Goal: Transaction & Acquisition: Obtain resource

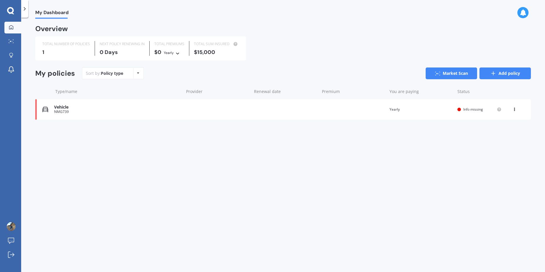
click at [499, 76] on link "Add policy" at bounding box center [504, 74] width 51 height 12
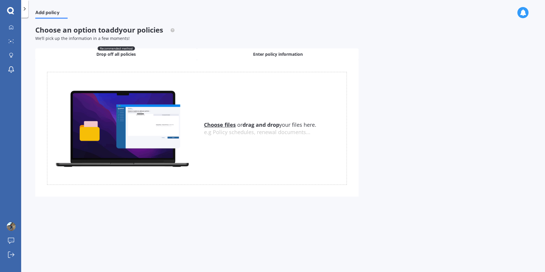
click at [289, 53] on span "Enter policy information" at bounding box center [278, 54] width 50 height 6
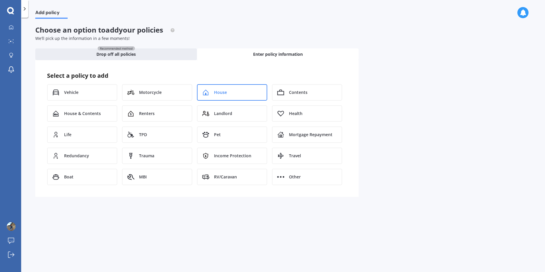
click at [236, 94] on div "House" at bounding box center [232, 92] width 70 height 16
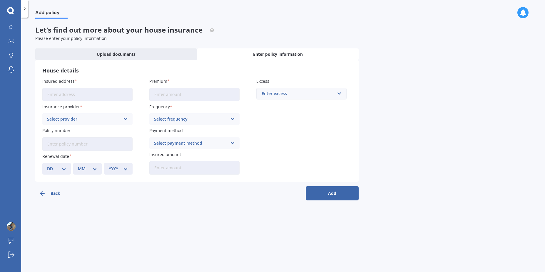
click at [100, 93] on input "Insured address" at bounding box center [87, 95] width 90 height 14
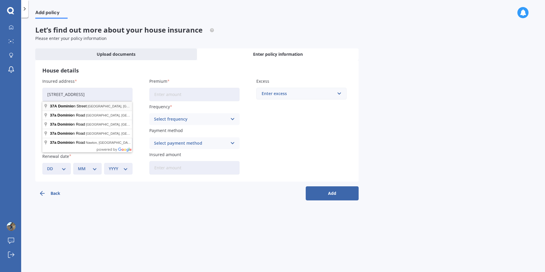
type input "[STREET_ADDRESS]"
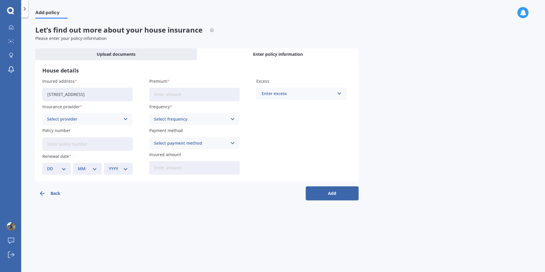
click at [175, 95] on input "Premium" at bounding box center [194, 95] width 90 height 14
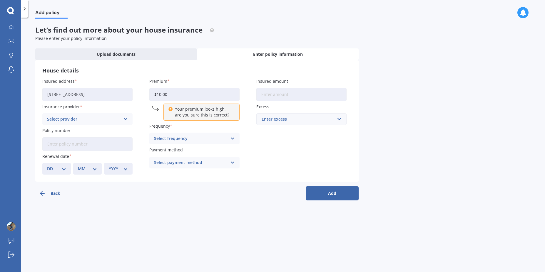
type input "$1.00"
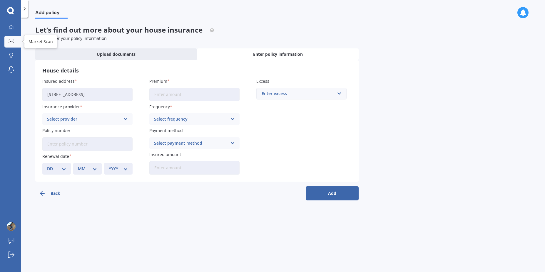
click at [13, 38] on link "Market Scan" at bounding box center [12, 42] width 17 height 12
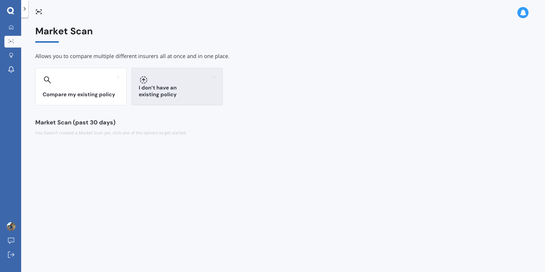
click at [173, 95] on h3 "I don’t have an existing policy" at bounding box center [177, 92] width 77 height 14
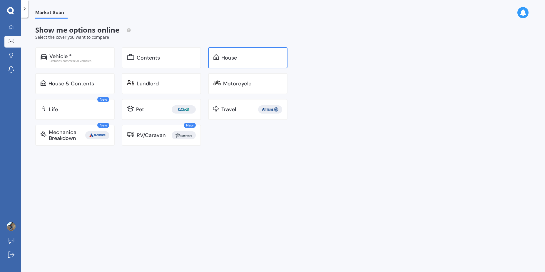
click at [224, 61] on div "House" at bounding box center [247, 57] width 79 height 21
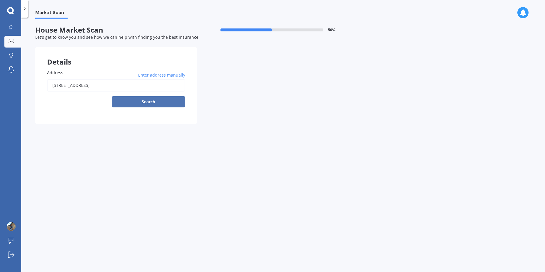
click at [145, 99] on button "Search" at bounding box center [148, 101] width 73 height 11
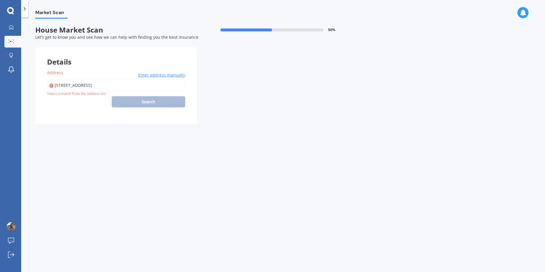
type input "[STREET_ADDRESS]"
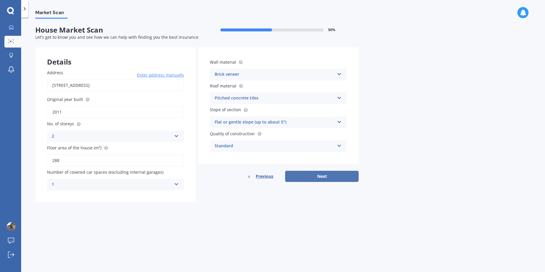
click at [314, 179] on button "Next" at bounding box center [321, 176] width 73 height 11
select select "25"
select select "05"
select select "1984"
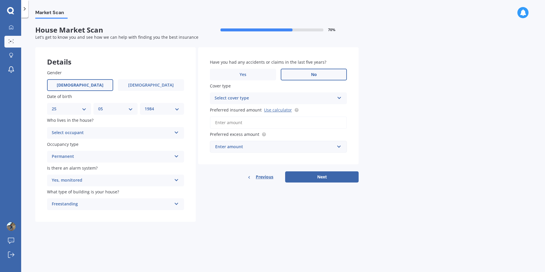
click at [104, 134] on div "Select occupant" at bounding box center [112, 133] width 120 height 7
click at [76, 145] on div "Owner" at bounding box center [115, 144] width 136 height 11
click at [227, 100] on div "Select cover type" at bounding box center [274, 98] width 120 height 7
click at [227, 100] on div "High" at bounding box center [274, 98] width 120 height 7
click at [252, 99] on div "Select cover type" at bounding box center [275, 98] width 117 height 6
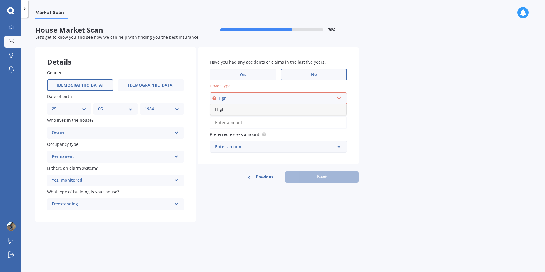
click at [236, 108] on div "High" at bounding box center [278, 109] width 136 height 11
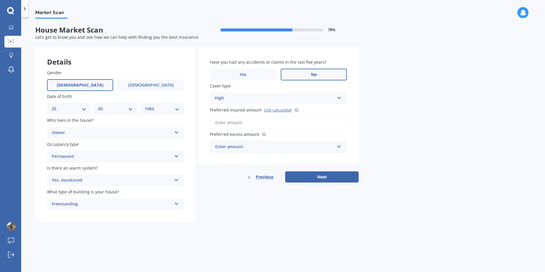
click at [313, 105] on div "Have you had any accidents or claims in the last five years? Yes No Cover type …" at bounding box center [278, 105] width 160 height 117
click at [313, 100] on div "High" at bounding box center [274, 98] width 120 height 7
click at [444, 123] on div "Market Scan House Market Scan 70 % Let's get to know you and see how we can hel…" at bounding box center [283, 146] width 524 height 255
click at [342, 98] on div "High High" at bounding box center [278, 99] width 137 height 12
click at [392, 101] on div "Market Scan House Market Scan 70 % Let's get to know you and see how we can hel…" at bounding box center [283, 146] width 524 height 255
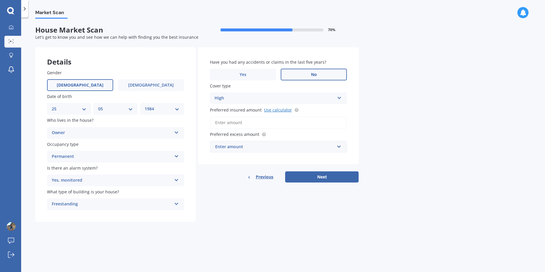
click at [279, 110] on link "Use calculator" at bounding box center [278, 110] width 28 height 6
click at [241, 124] on input "Preferred insured amount Use calculator" at bounding box center [278, 123] width 137 height 12
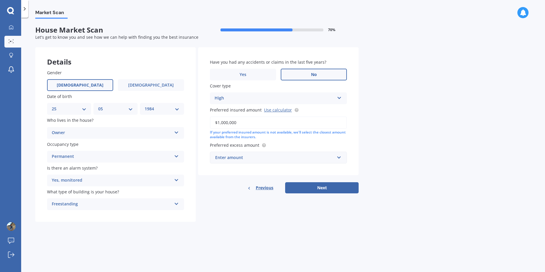
type input "$1,000,000"
click at [284, 155] on div "Enter amount" at bounding box center [274, 158] width 119 height 6
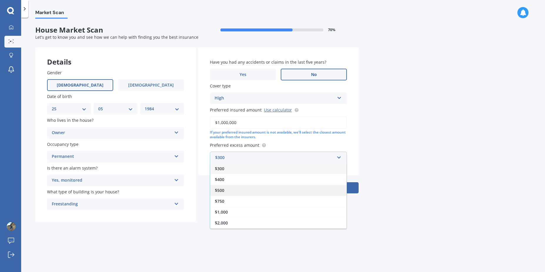
click at [259, 194] on div "$500" at bounding box center [278, 190] width 136 height 11
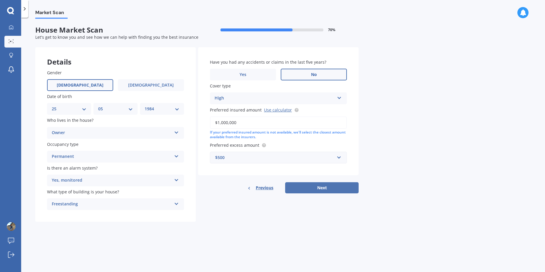
click at [317, 192] on button "Next" at bounding box center [321, 187] width 73 height 11
select select "25"
select select "05"
select select "1984"
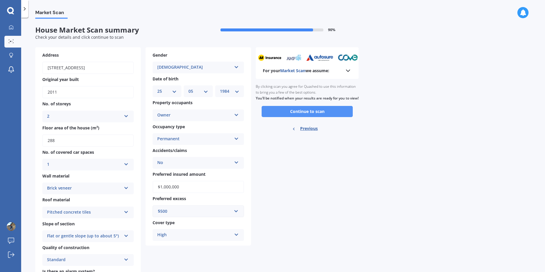
click at [301, 117] on button "Continue to scan" at bounding box center [306, 111] width 91 height 11
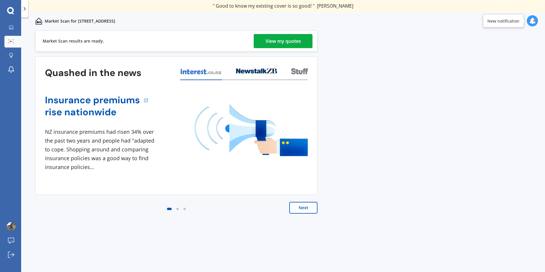
click at [285, 39] on div "View my quotes" at bounding box center [283, 41] width 36 height 14
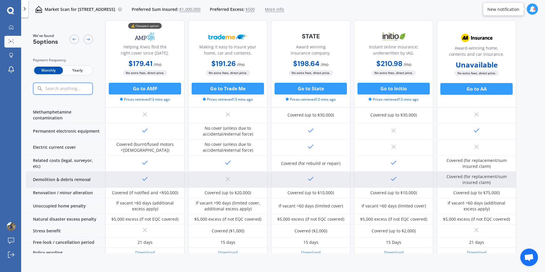
scroll to position [212, 0]
